Goal: Navigation & Orientation: Find specific page/section

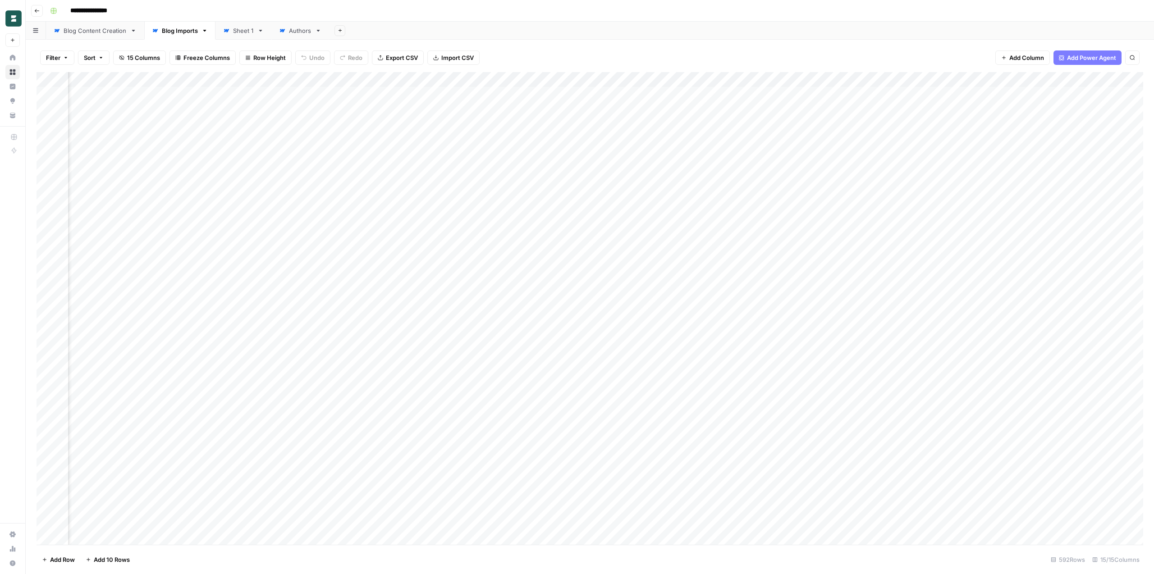
scroll to position [0, 358]
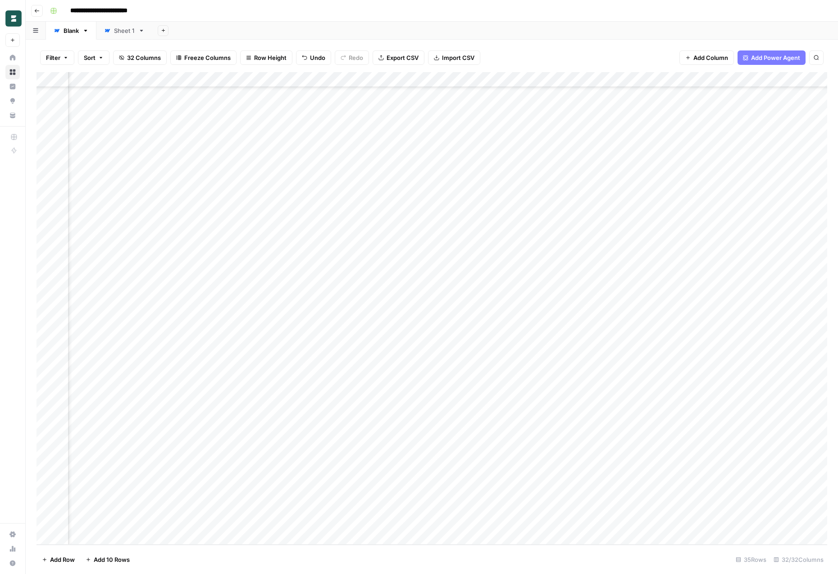
click at [530, 31] on div "Add Sheet" at bounding box center [495, 31] width 686 height 18
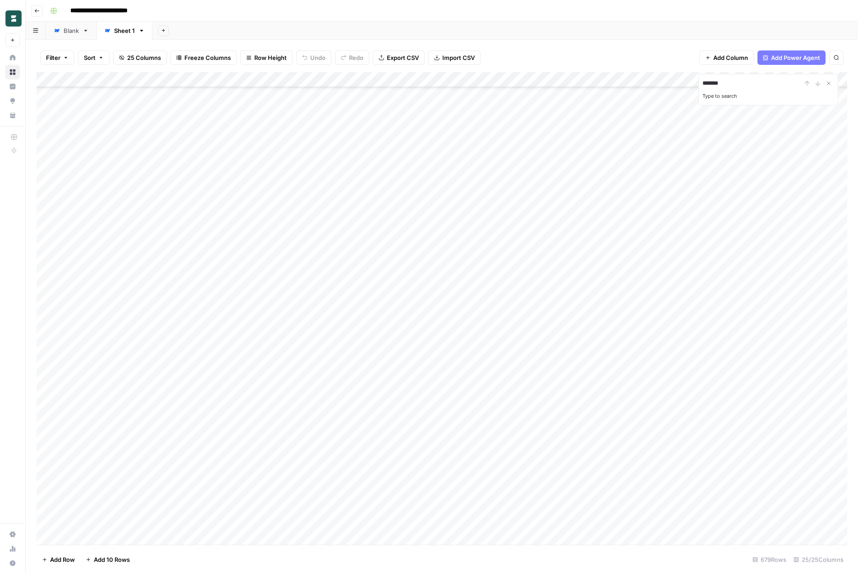
scroll to position [9964, 0]
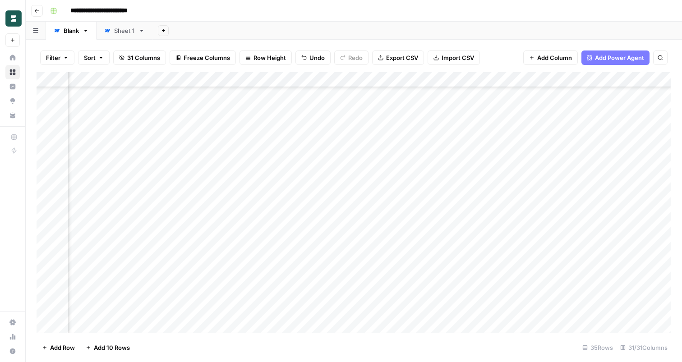
scroll to position [306, 2062]
